Goal: Navigation & Orientation: Find specific page/section

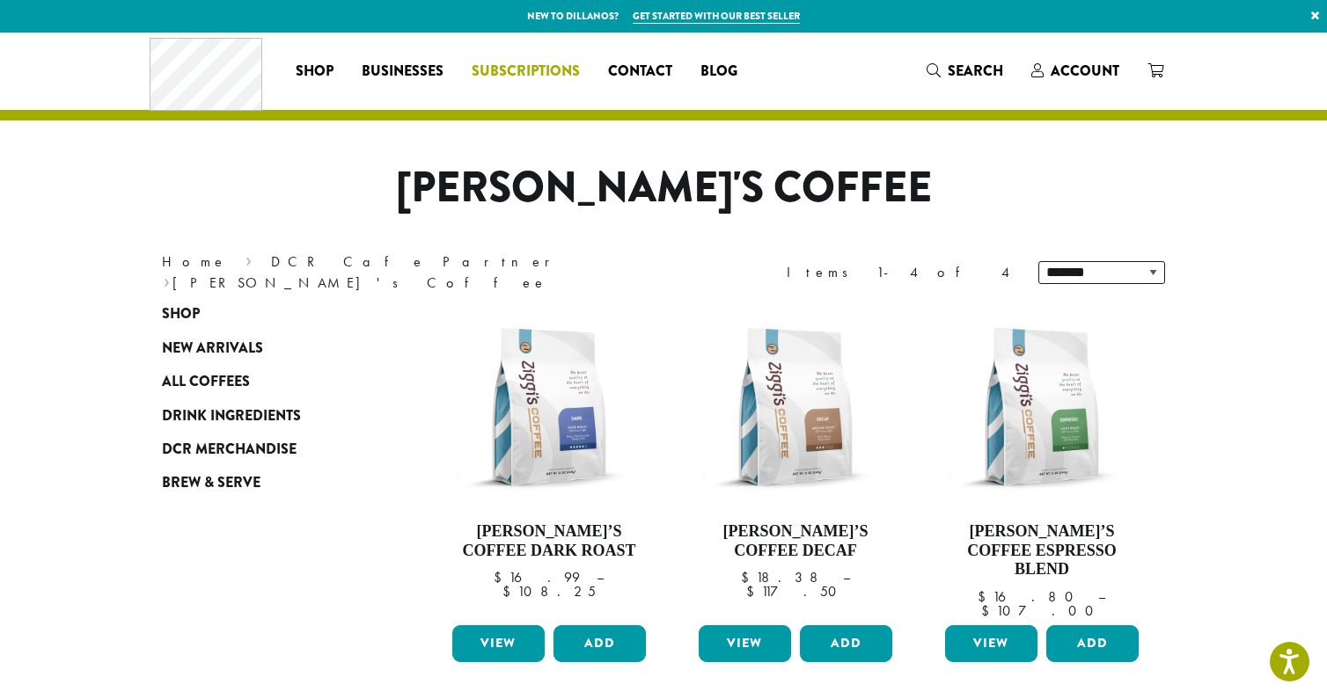
click at [549, 77] on span "Subscriptions" at bounding box center [526, 72] width 108 height 22
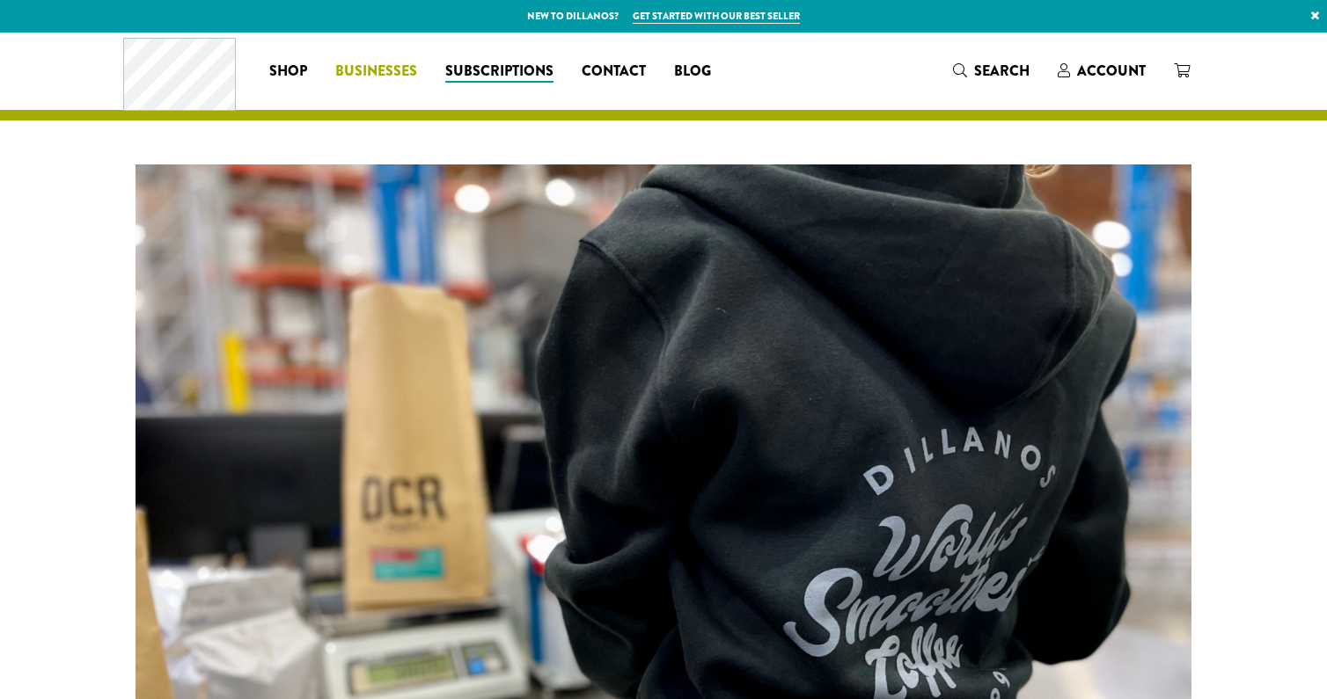
click at [407, 68] on span "Businesses" at bounding box center [376, 72] width 82 height 22
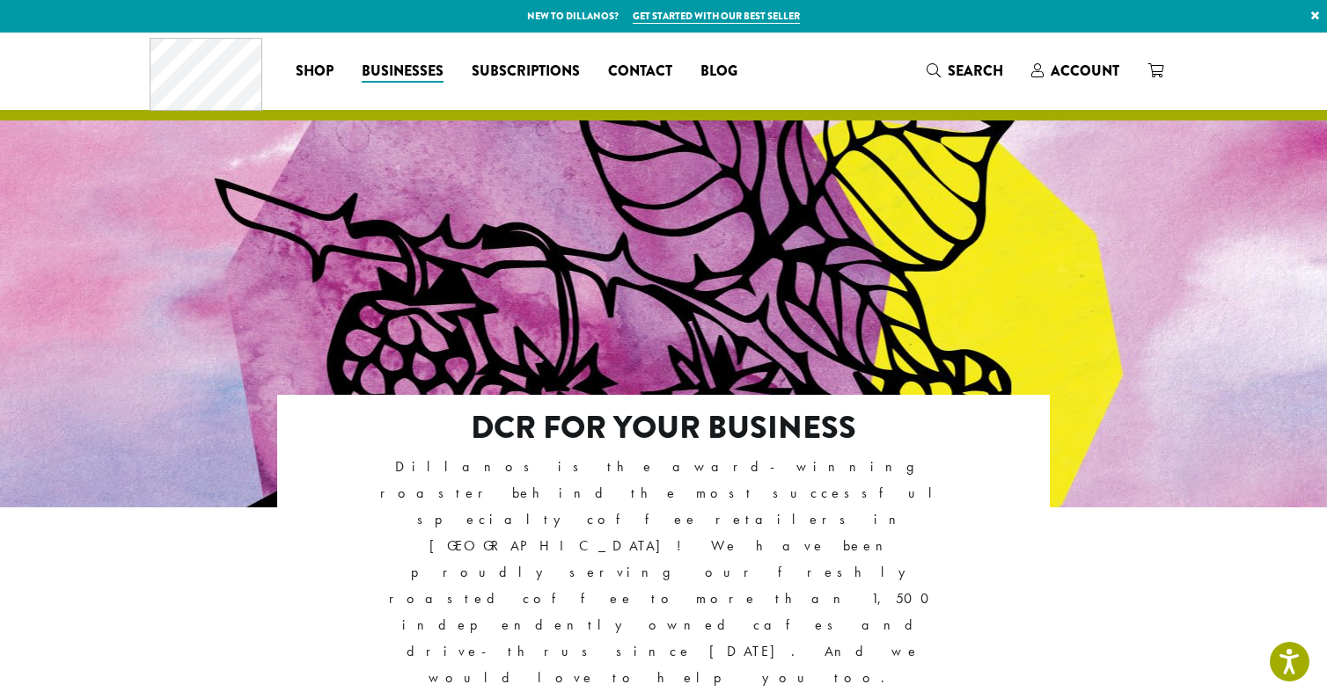
scroll to position [8, 0]
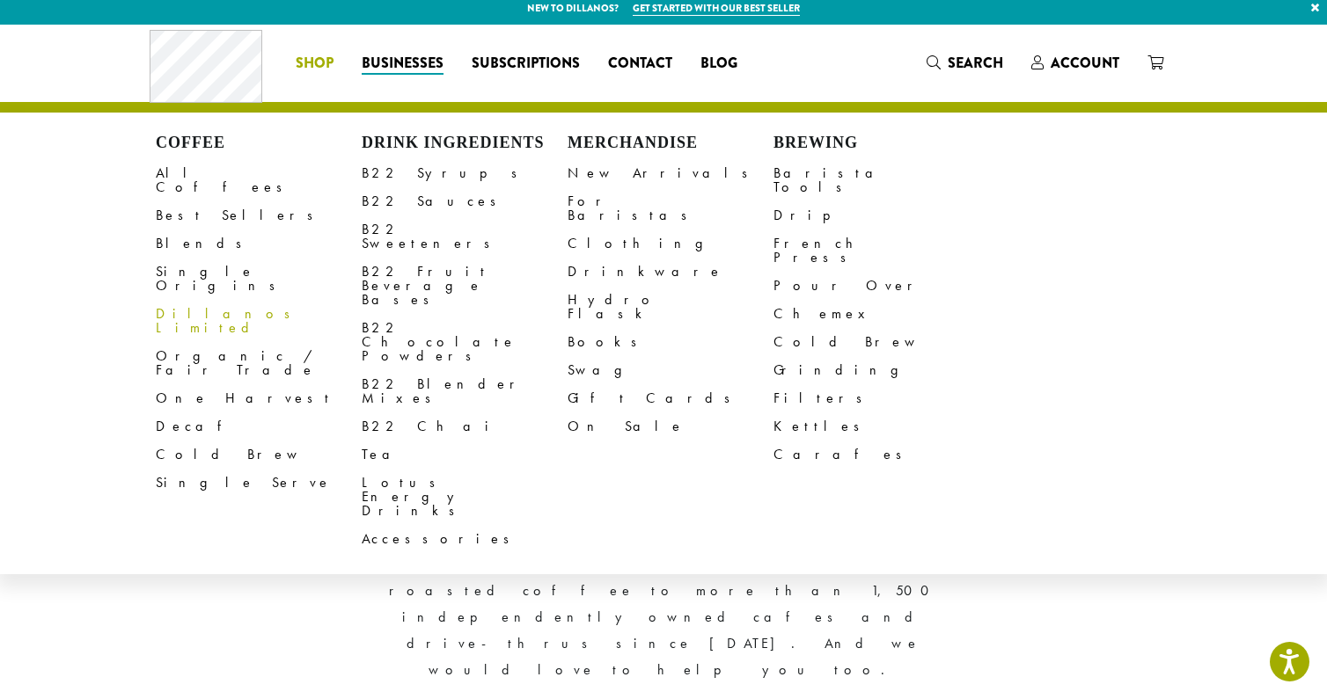
click at [319, 63] on span "Shop" at bounding box center [315, 64] width 38 height 22
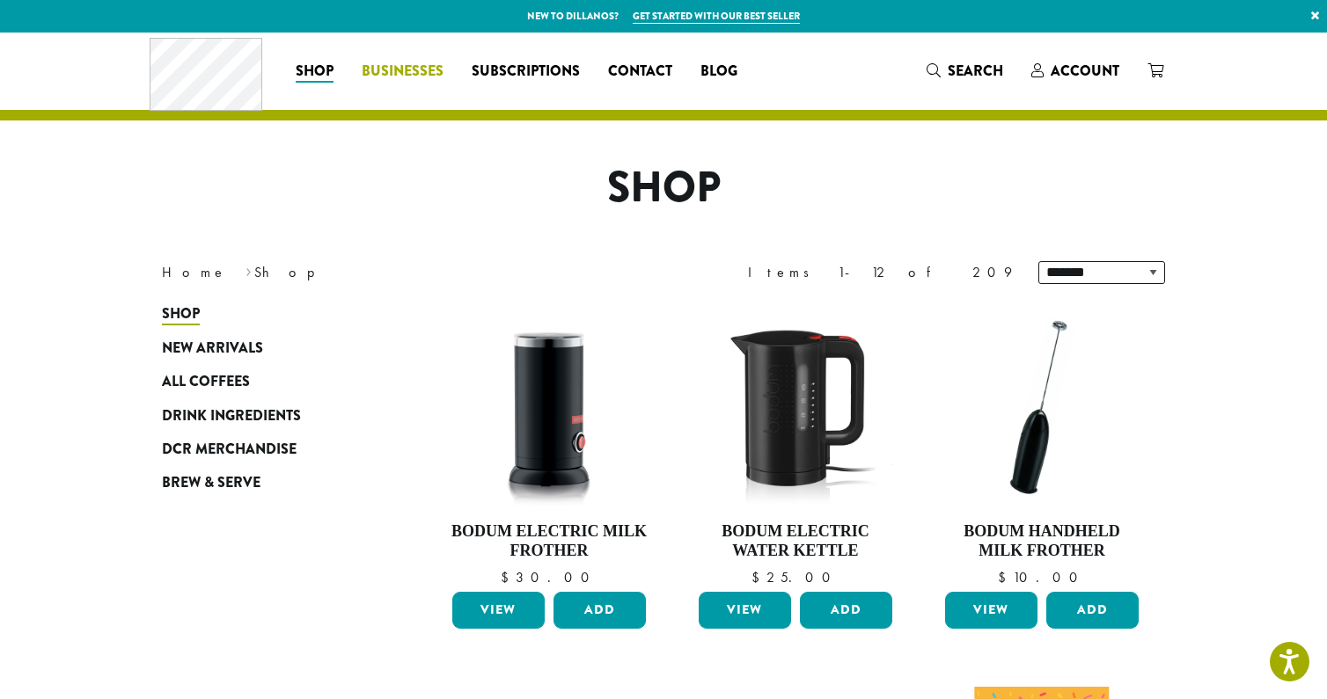
click at [410, 75] on span "Businesses" at bounding box center [403, 72] width 82 height 22
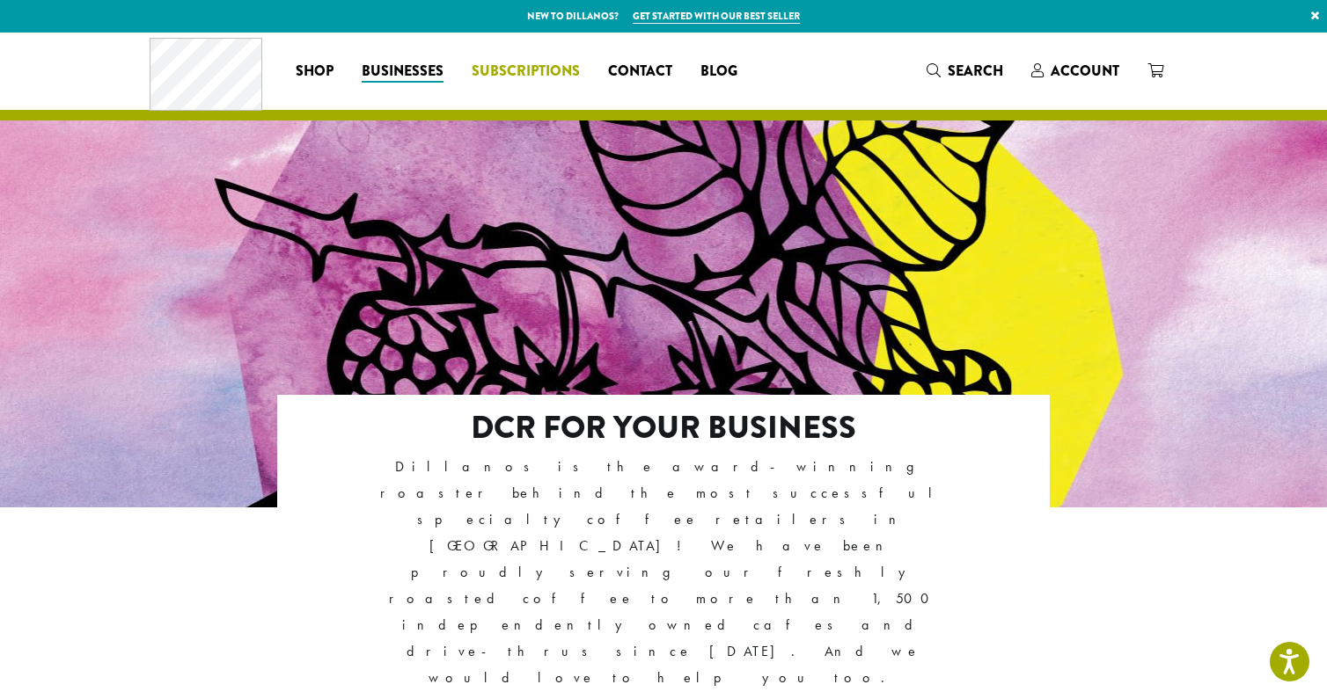
click at [527, 75] on span "Subscriptions" at bounding box center [526, 72] width 108 height 22
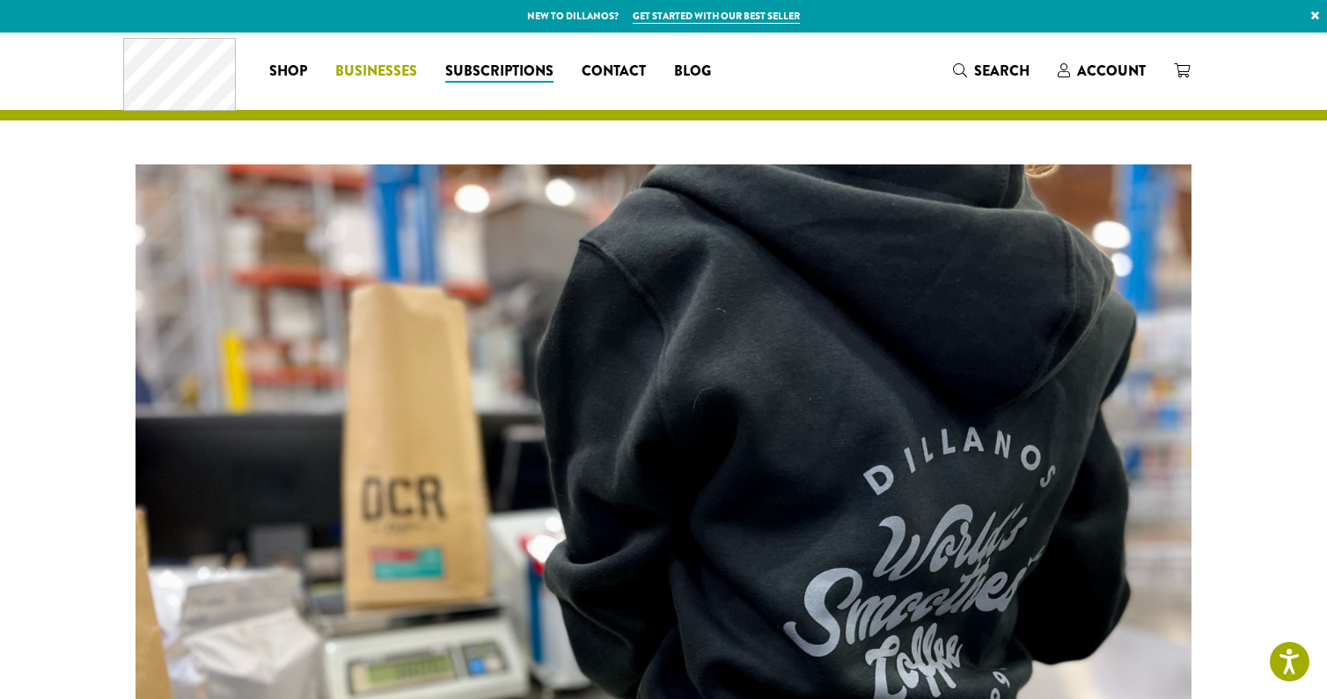
click at [405, 77] on span "Businesses" at bounding box center [376, 72] width 82 height 22
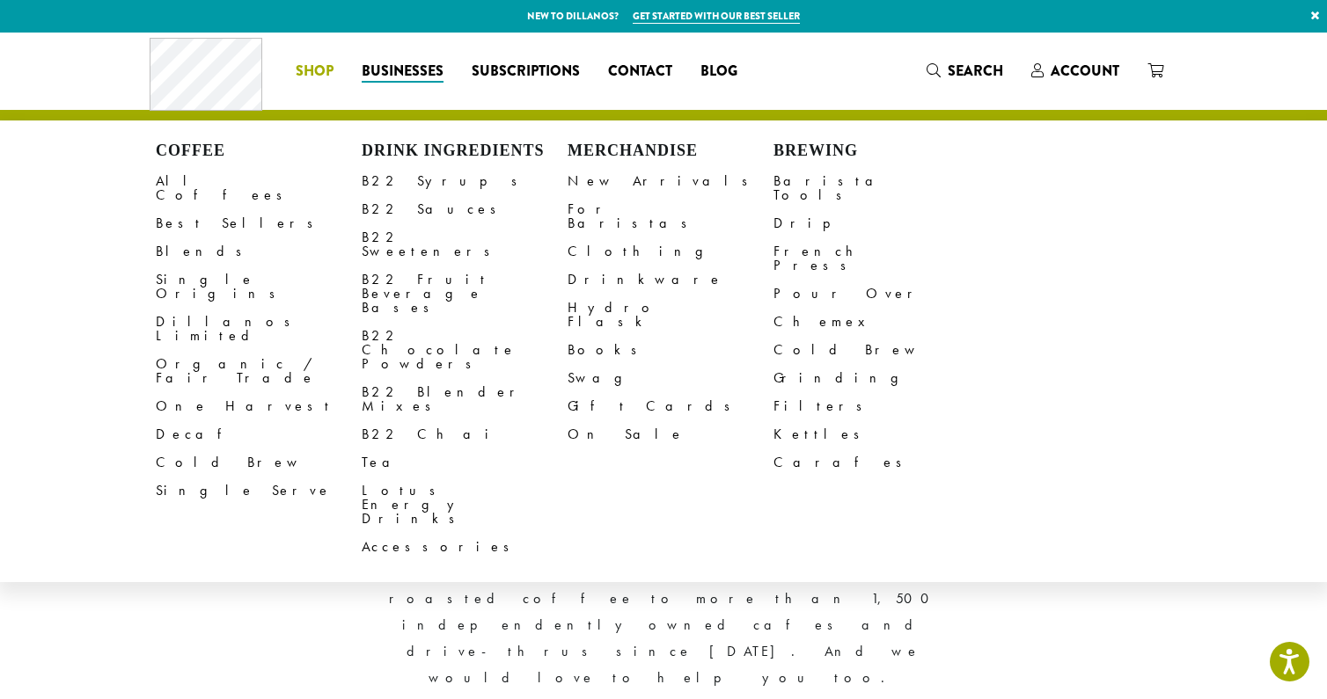
click at [304, 77] on span "Shop" at bounding box center [315, 72] width 38 height 22
